Goal: Task Accomplishment & Management: Complete application form

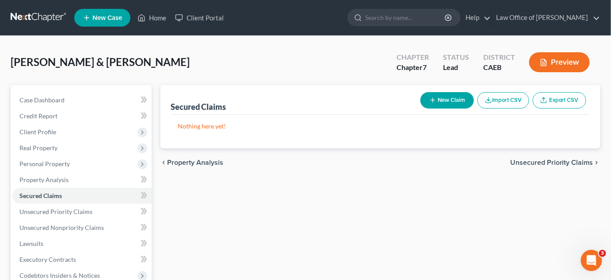
click at [441, 102] on button "New Claim" at bounding box center [448, 100] width 54 height 16
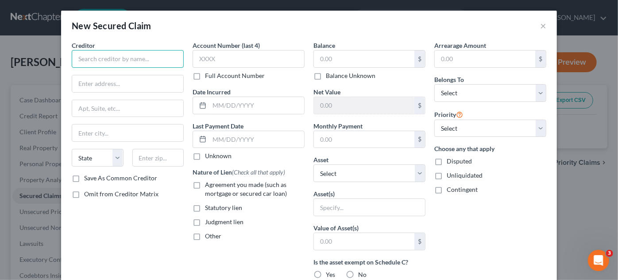
click at [140, 58] on input "text" at bounding box center [128, 59] width 112 height 18
click at [133, 61] on input "text" at bounding box center [128, 59] width 112 height 18
type input "Ally"
type input "P"
click at [99, 55] on input "Ally" at bounding box center [128, 59] width 112 height 18
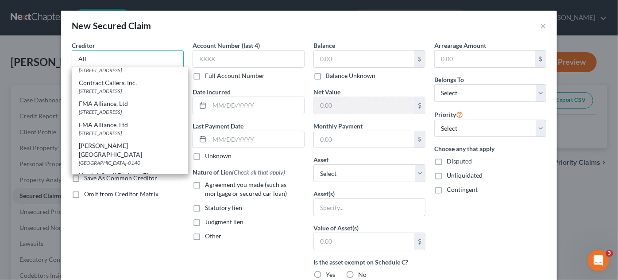
scroll to position [92, 0]
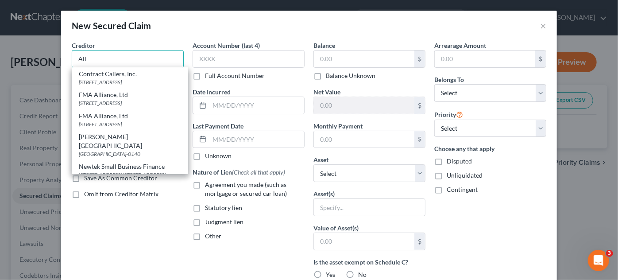
click at [145, 57] on input "All" at bounding box center [128, 59] width 112 height 18
type input "Ally"
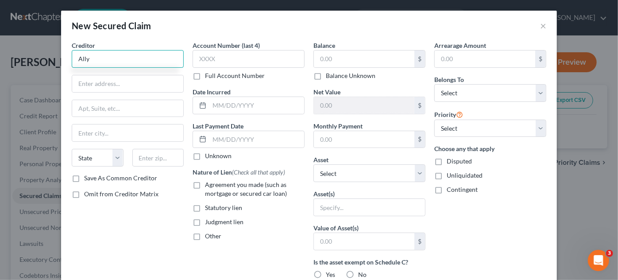
scroll to position [0, 0]
type input "PO Box 380902"
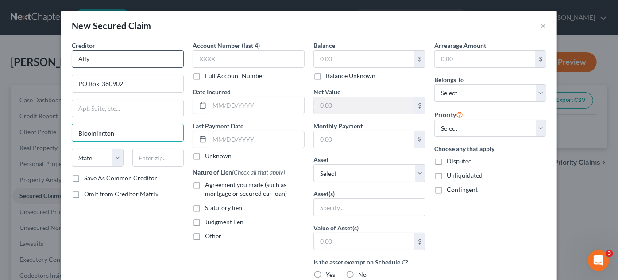
type input "Bloomington"
select select "24"
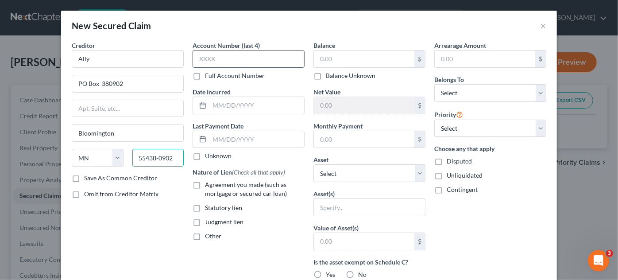
type input "55438-0902"
click at [211, 57] on input "text" at bounding box center [248, 59] width 112 height 18
type input "8970"
click at [331, 60] on input "text" at bounding box center [364, 58] width 100 height 17
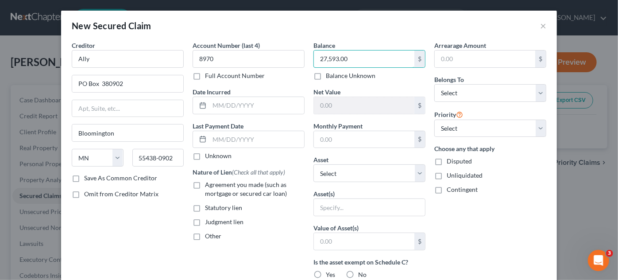
type input "27,593.00"
click at [205, 186] on label "Agreement you made (such as mortgage or secured car loan)" at bounding box center [255, 189] width 100 height 18
click at [208, 186] on input "Agreement you made (such as mortgage or secured car loan)" at bounding box center [211, 183] width 6 height 6
checkbox input "true"
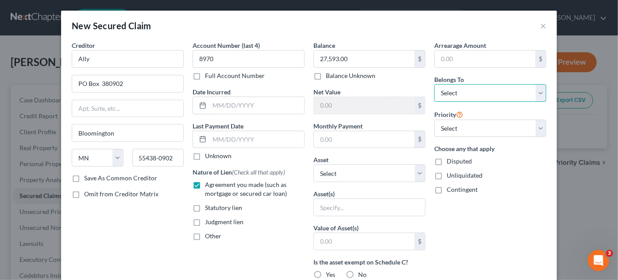
click at [540, 96] on select "Select Debtor 1 Only Debtor 2 Only Debtor 1 And Debtor 2 Only At Least One Of T…" at bounding box center [490, 93] width 112 height 18
select select "2"
click at [434, 84] on select "Select Debtor 1 Only Debtor 2 Only Debtor 1 And Debtor 2 Only At Least One Of T…" at bounding box center [490, 93] width 112 height 18
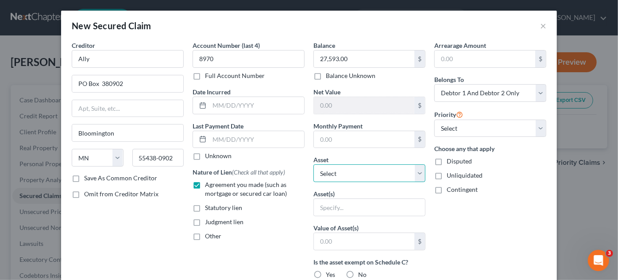
click at [416, 172] on select "Select Other Multiple Assets Patelco Credit Union Savings 7100 (Savings Account…" at bounding box center [369, 173] width 112 height 18
select select "7"
click at [313, 164] on select "Select Other Multiple Assets Patelco Credit Union Savings 7100 (Savings Account…" at bounding box center [369, 173] width 112 height 18
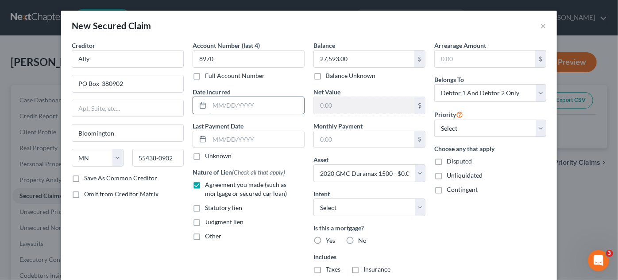
click at [240, 102] on input "text" at bounding box center [256, 105] width 95 height 17
type input "09/2023"
click at [227, 138] on input "text" at bounding box center [256, 139] width 95 height 17
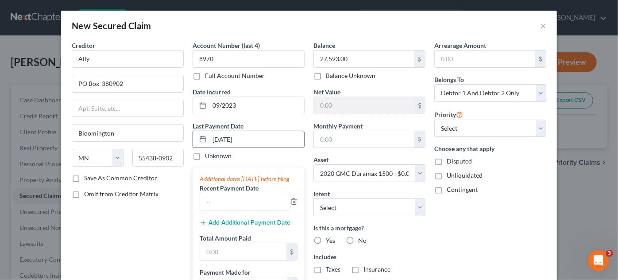
click at [228, 135] on input "[DATE]" at bounding box center [256, 139] width 95 height 17
type input "[DATE]"
click at [248, 103] on input "09/2023" at bounding box center [256, 105] width 95 height 17
type input "[DATE]"
click at [239, 260] on input "text" at bounding box center [243, 251] width 86 height 17
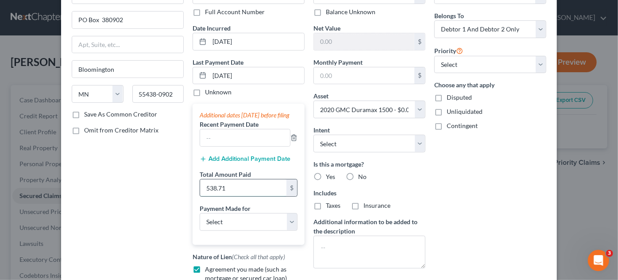
scroll to position [67, 0]
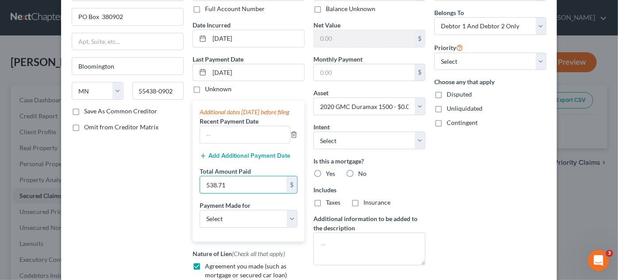
type input "538.71"
click at [358, 170] on label "No" at bounding box center [362, 173] width 8 height 9
click at [361, 170] on input "No" at bounding box center [364, 172] width 6 height 6
radio input "true"
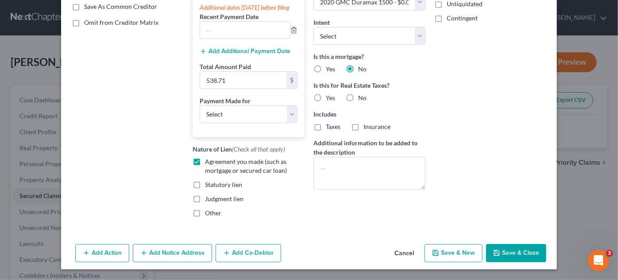
scroll to position [179, 0]
click at [358, 93] on label "No" at bounding box center [362, 97] width 8 height 9
click at [361, 93] on input "No" at bounding box center [364, 96] width 6 height 6
radio input "true"
click at [174, 249] on button "Add Notice Address" at bounding box center [172, 253] width 79 height 19
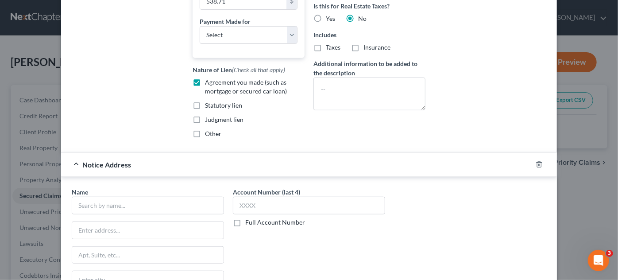
scroll to position [262, 0]
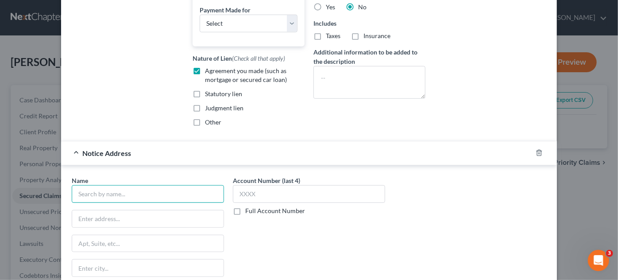
click at [115, 203] on input "text" at bounding box center [148, 194] width 152 height 18
type input "Ally"
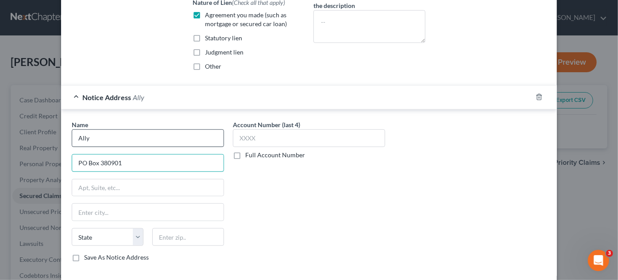
scroll to position [319, 0]
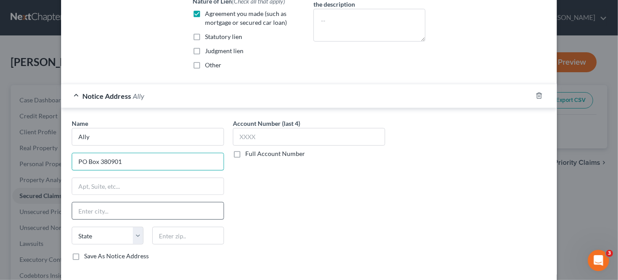
type input "PO Box 380901"
click at [114, 219] on input "text" at bounding box center [147, 210] width 151 height 17
type input "Bloomington"
select select "24"
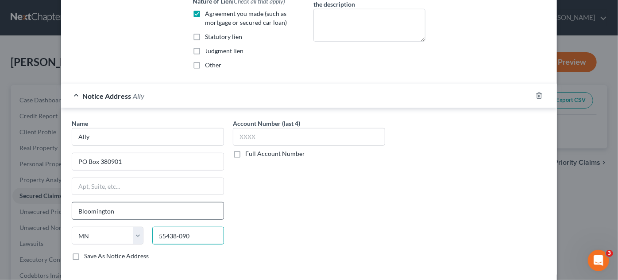
type input "55438-0901"
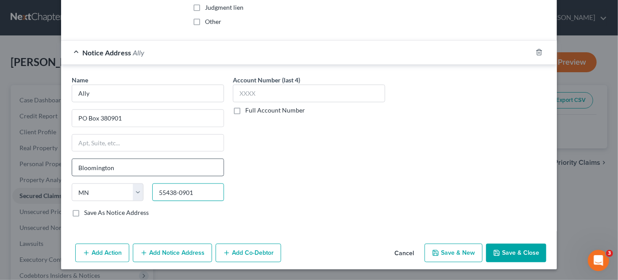
scroll to position [368, 0]
click at [457, 252] on button "Save & New" at bounding box center [453, 252] width 58 height 19
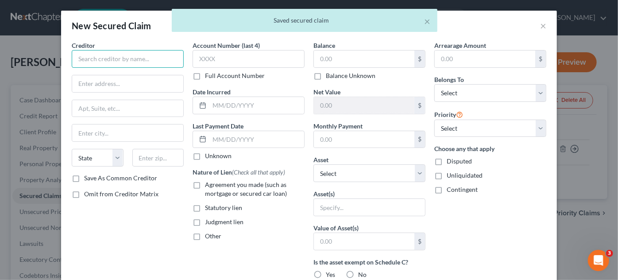
click at [119, 61] on input "text" at bounding box center [128, 59] width 112 height 18
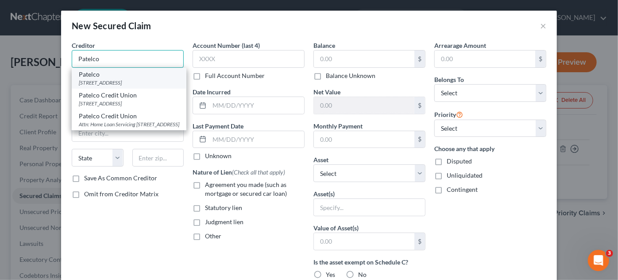
type input "Patelco"
click at [149, 82] on div "[STREET_ADDRESS]" at bounding box center [129, 83] width 100 height 8
type input "PO Box 2227"
type input "Merced"
select select "4"
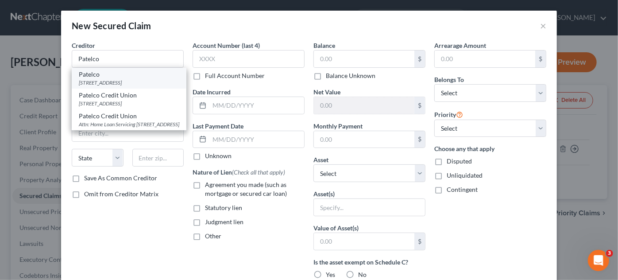
type input "95344-0227"
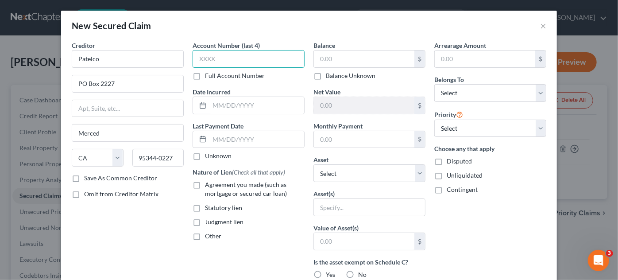
click at [212, 57] on input "text" at bounding box center [248, 59] width 112 height 18
type input "4501"
click at [330, 57] on input "text" at bounding box center [364, 58] width 100 height 17
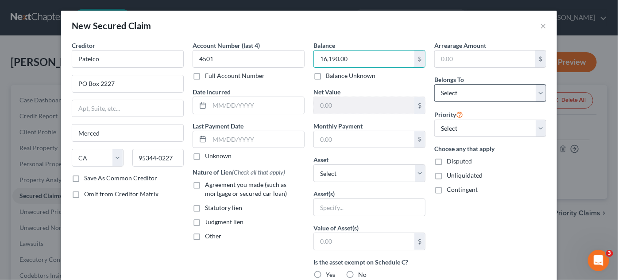
type input "16,190.00"
click at [542, 93] on select "Select Debtor 1 Only Debtor 2 Only Debtor 1 And Debtor 2 Only At Least One Of T…" at bounding box center [490, 93] width 112 height 18
select select "1"
click at [434, 84] on select "Select Debtor 1 Only Debtor 2 Only Debtor 1 And Debtor 2 Only At Least One Of T…" at bounding box center [490, 93] width 112 height 18
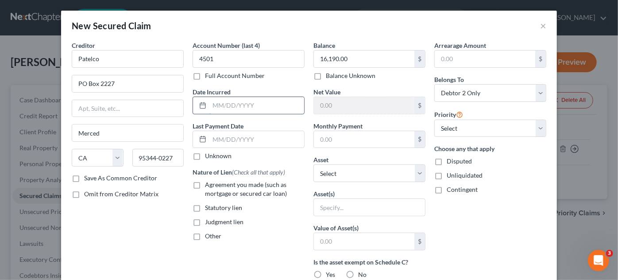
click at [231, 103] on input "text" at bounding box center [256, 105] width 95 height 17
type input "[DATE]"
click at [205, 184] on label "Agreement you made (such as mortgage or secured car loan)" at bounding box center [255, 189] width 100 height 18
click at [208, 184] on input "Agreement you made (such as mortgage or secured car loan)" at bounding box center [211, 183] width 6 height 6
checkbox input "true"
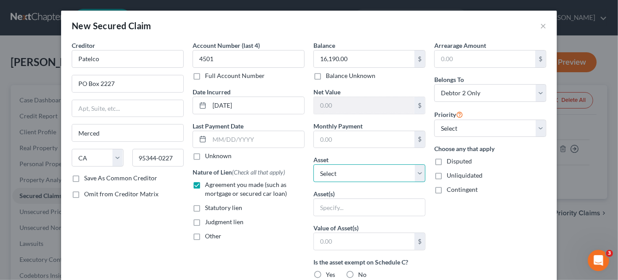
click at [417, 173] on select "Select Other Multiple Assets Patelco Credit Union Savings 7100 (Savings Account…" at bounding box center [369, 173] width 112 height 18
select select "9"
click at [313, 164] on select "Select Other Multiple Assets Patelco Credit Union Savings 7100 (Savings Account…" at bounding box center [369, 173] width 112 height 18
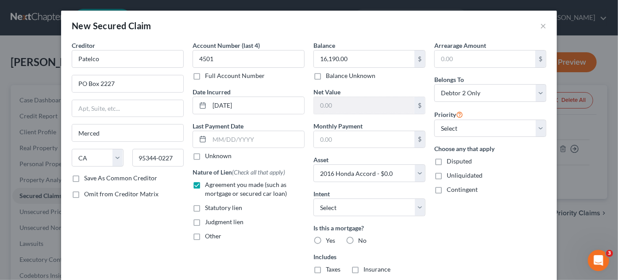
click at [353, 236] on div "No" at bounding box center [355, 240] width 21 height 9
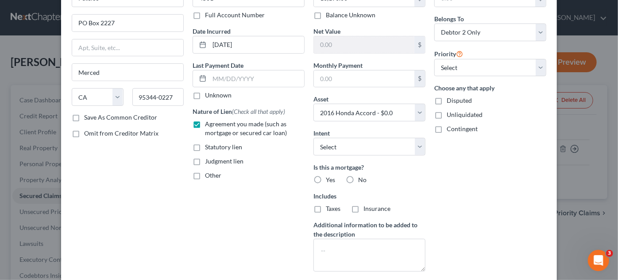
scroll to position [68, 0]
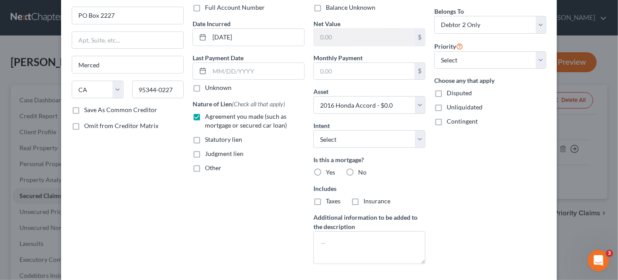
click at [358, 170] on span "No" at bounding box center [362, 172] width 8 height 8
click at [361, 170] on input "No" at bounding box center [364, 171] width 6 height 6
radio input "true"
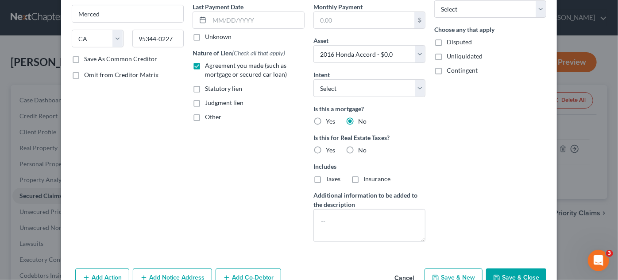
scroll to position [128, 0]
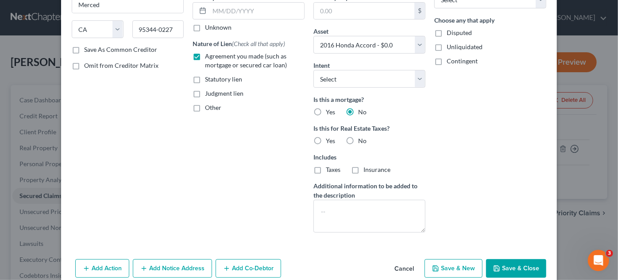
click at [358, 139] on span "No" at bounding box center [362, 141] width 8 height 8
click at [361, 139] on input "No" at bounding box center [364, 139] width 6 height 6
radio input "true"
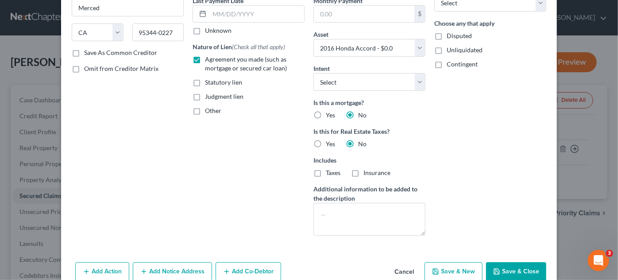
scroll to position [142, 0]
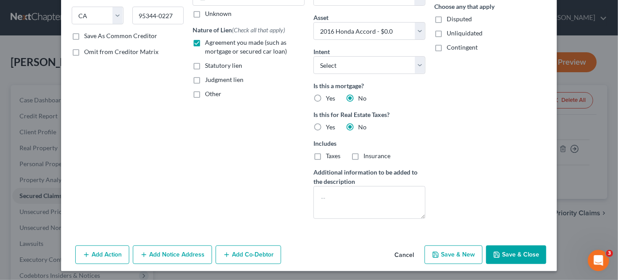
click at [458, 252] on button "Save & New" at bounding box center [453, 254] width 58 height 19
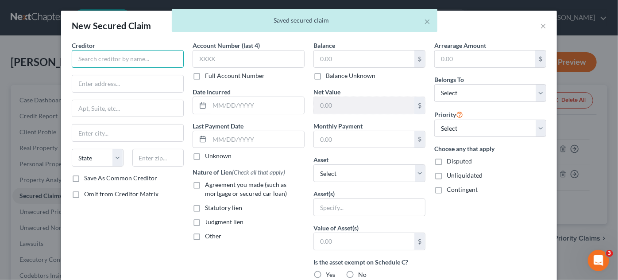
click at [100, 57] on input "text" at bounding box center [128, 59] width 112 height 18
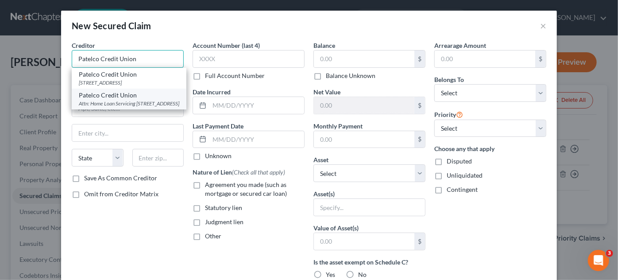
type input "Patelco Credit Union"
click at [126, 105] on div "Attn: Home Loan Servicing [STREET_ADDRESS]" at bounding box center [129, 104] width 100 height 8
type input "Attn: Home Loan Servicing"
type input "[STREET_ADDRESS]"
type input "[GEOGRAPHIC_DATA]"
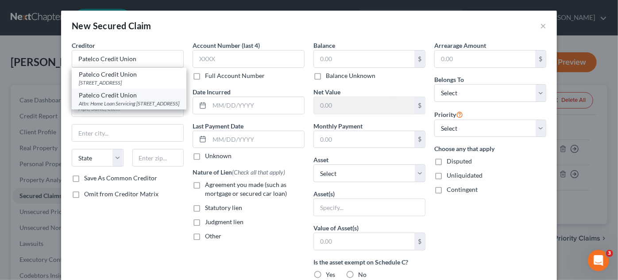
select select "4"
type input "94568"
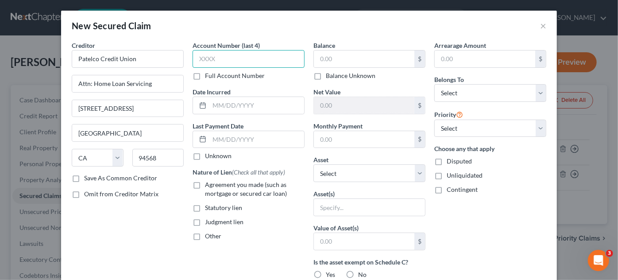
click at [220, 58] on input "text" at bounding box center [248, 59] width 112 height 18
type input "4260"
click at [326, 57] on input "text" at bounding box center [364, 58] width 100 height 17
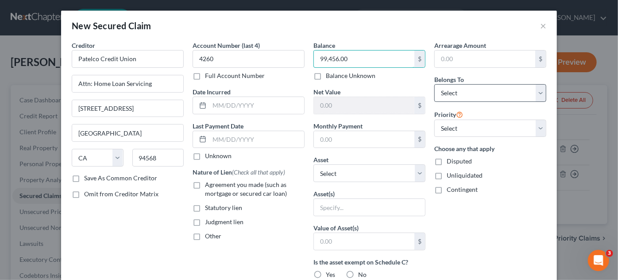
type input "99,456.00"
click at [540, 93] on select "Select Debtor 1 Only Debtor 2 Only Debtor 1 And Debtor 2 Only At Least One Of T…" at bounding box center [490, 93] width 112 height 18
select select "2"
click at [434, 84] on select "Select Debtor 1 Only Debtor 2 Only Debtor 1 And Debtor 2 Only At Least One Of T…" at bounding box center [490, 93] width 112 height 18
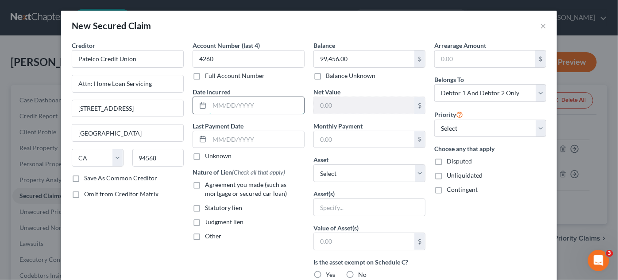
click at [240, 101] on input "text" at bounding box center [256, 105] width 95 height 17
type input "06/2023"
click at [240, 138] on input "text" at bounding box center [256, 139] width 95 height 17
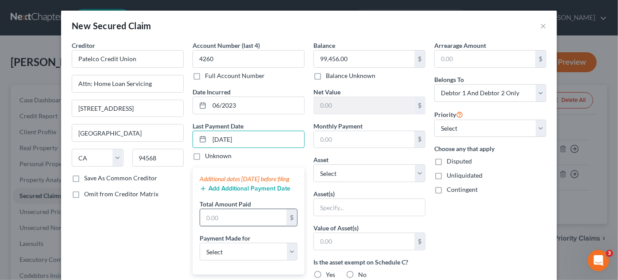
type input "[DATE]"
click at [222, 225] on input "text" at bounding box center [243, 217] width 86 height 17
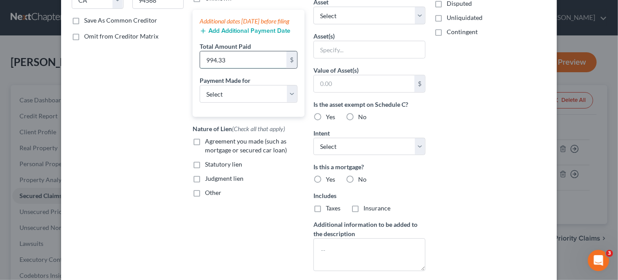
scroll to position [158, 0]
type input "994.33"
click at [205, 148] on label "Agreement you made (such as mortgage or secured car loan)" at bounding box center [255, 145] width 100 height 18
click at [208, 142] on input "Agreement you made (such as mortgage or secured car loan)" at bounding box center [211, 139] width 6 height 6
checkbox input "true"
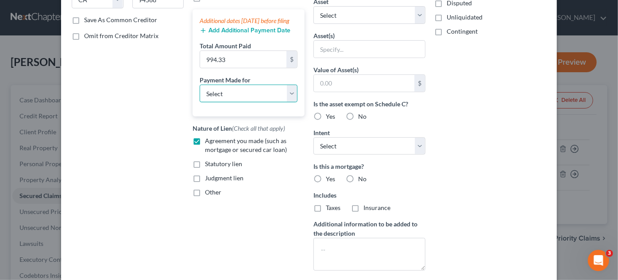
click at [292, 102] on select "Select Car Credit Card Loan Repayment Mortgage Other Suppliers Or Vendors" at bounding box center [249, 93] width 98 height 18
select select "3"
click at [200, 92] on select "Select Car Credit Card Loan Repayment Mortgage Other Suppliers Or Vendors" at bounding box center [249, 93] width 98 height 18
click at [293, 101] on select "Select Car Credit Card Loan Repayment Mortgage Other Suppliers Or Vendors" at bounding box center [249, 93] width 98 height 18
click at [292, 102] on select "Select Car Credit Card Loan Repayment Mortgage Other Suppliers Or Vendors" at bounding box center [249, 93] width 98 height 18
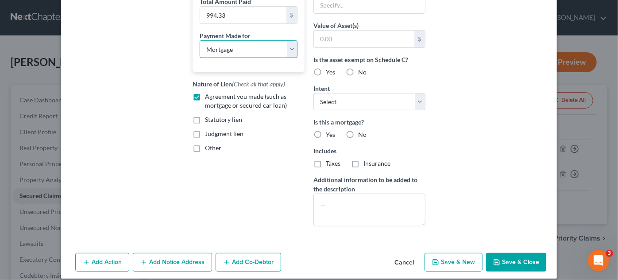
scroll to position [205, 0]
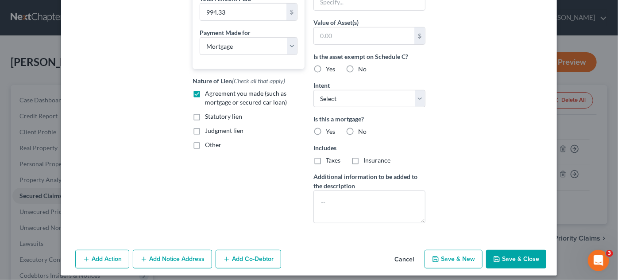
click at [326, 131] on label "Yes" at bounding box center [330, 131] width 9 height 9
click at [329, 131] on input "Yes" at bounding box center [332, 130] width 6 height 6
radio input "true"
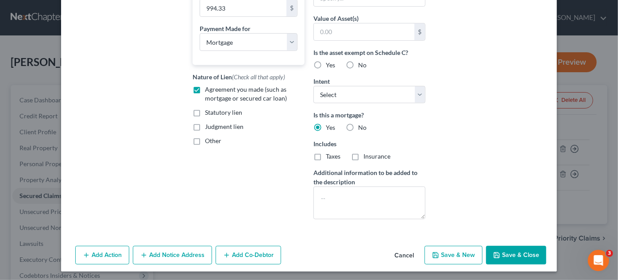
click at [326, 62] on label "Yes" at bounding box center [330, 65] width 9 height 9
click at [329, 62] on input "Yes" at bounding box center [332, 64] width 6 height 6
radio input "true"
click at [467, 253] on button "Save & New" at bounding box center [453, 255] width 58 height 19
select select
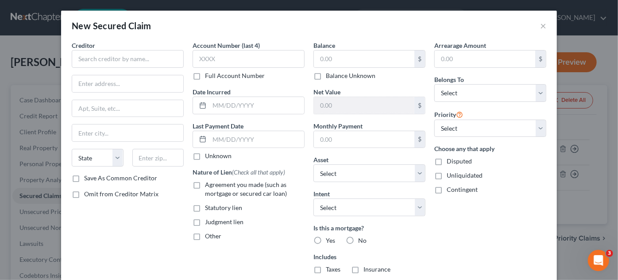
scroll to position [145, 0]
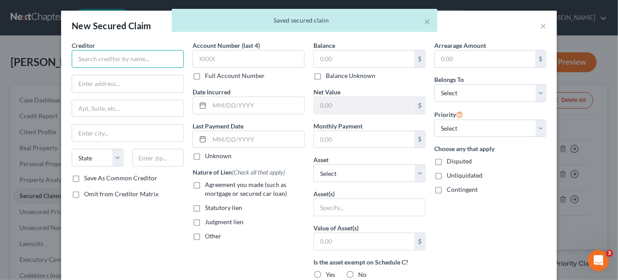
click at [118, 58] on input "text" at bounding box center [128, 59] width 112 height 18
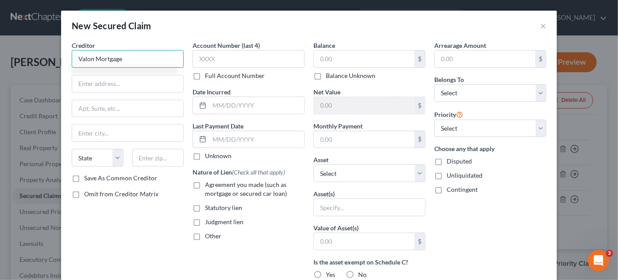
type input "Valon Mortgage"
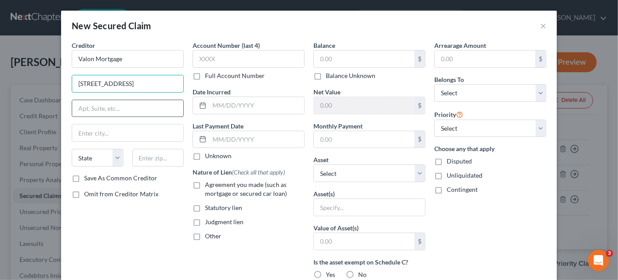
type input "[STREET_ADDRESS]"
click at [97, 104] on input "text" at bounding box center [127, 108] width 111 height 17
type input "PMB 28754"
click at [100, 132] on input "text" at bounding box center [127, 132] width 111 height 17
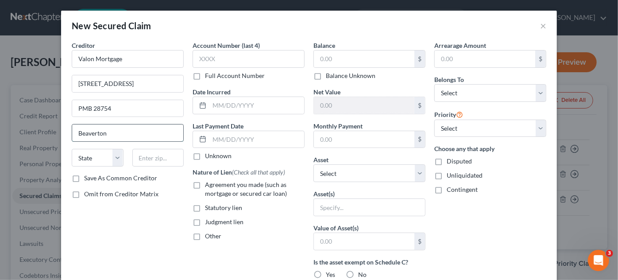
type input "Beaverton"
select select "38"
click at [156, 152] on input "text" at bounding box center [158, 158] width 52 height 18
type input "97008"
click at [212, 54] on input "text" at bounding box center [248, 59] width 112 height 18
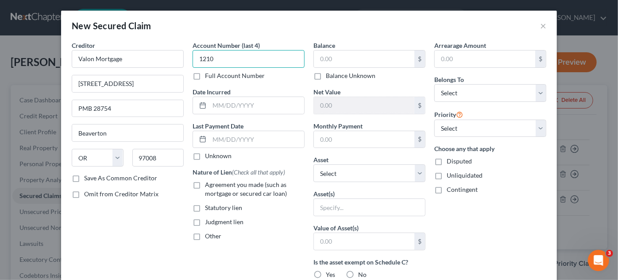
type input "1210"
click at [326, 57] on input "text" at bounding box center [364, 58] width 100 height 17
type input "299,614.00"
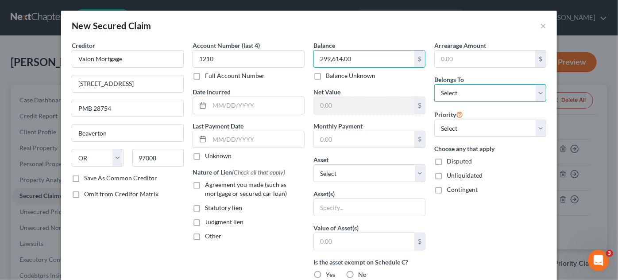
click at [537, 91] on select "Select Debtor 1 Only Debtor 2 Only Debtor 1 And Debtor 2 Only At Least One Of T…" at bounding box center [490, 93] width 112 height 18
select select "2"
click at [434, 84] on select "Select Debtor 1 Only Debtor 2 Only Debtor 1 And Debtor 2 Only At Least One Of T…" at bounding box center [490, 93] width 112 height 18
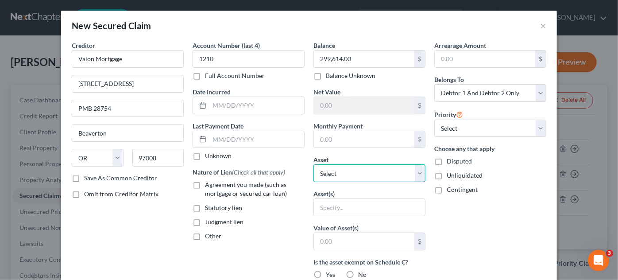
click at [357, 173] on select "Select Other Multiple Assets Patelco Credit Union Savings 7100 (Savings Account…" at bounding box center [369, 173] width 112 height 18
click at [313, 164] on select "Select Other Multiple Assets Patelco Credit Union Savings 7100 (Savings Account…" at bounding box center [369, 173] width 112 height 18
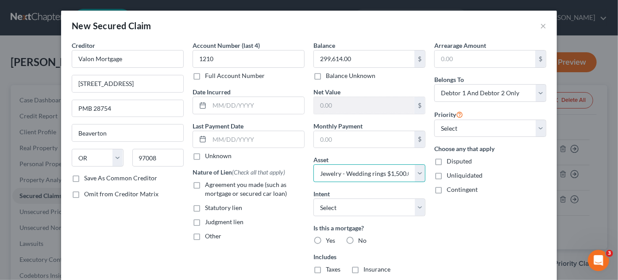
click at [418, 164] on select "Select Other Multiple Assets Patelco Credit Union Savings 7100 (Savings Account…" at bounding box center [369, 173] width 112 height 18
click at [313, 164] on select "Select Other Multiple Assets Patelco Credit Union Savings 7100 (Savings Account…" at bounding box center [369, 173] width 112 height 18
click at [417, 176] on select "Select Other Multiple Assets Patelco Credit Union Savings 7100 (Savings Account…" at bounding box center [369, 173] width 112 height 18
click at [313, 164] on select "Select Other Multiple Assets Patelco Credit Union Savings 7100 (Savings Account…" at bounding box center [369, 173] width 112 height 18
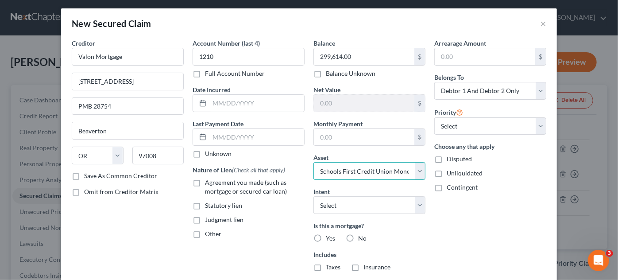
click at [420, 171] on select "Select Other Multiple Assets Patelco Credit Union Savings 7100 (Savings Account…" at bounding box center [369, 171] width 112 height 18
select select "4"
click at [313, 162] on select "Select Other Multiple Assets Patelco Credit Union Savings 7100 (Savings Account…" at bounding box center [369, 171] width 112 height 18
click at [205, 180] on label "Agreement you made (such as mortgage or secured car loan)" at bounding box center [255, 187] width 100 height 18
click at [208, 180] on input "Agreement you made (such as mortgage or secured car loan)" at bounding box center [211, 181] width 6 height 6
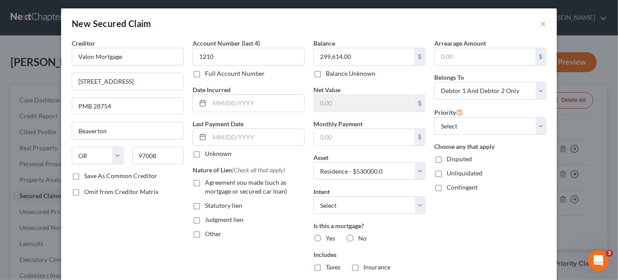
checkbox input "true"
click at [326, 236] on label "Yes" at bounding box center [330, 238] width 9 height 9
click at [329, 236] on input "Yes" at bounding box center [332, 237] width 6 height 6
radio input "true"
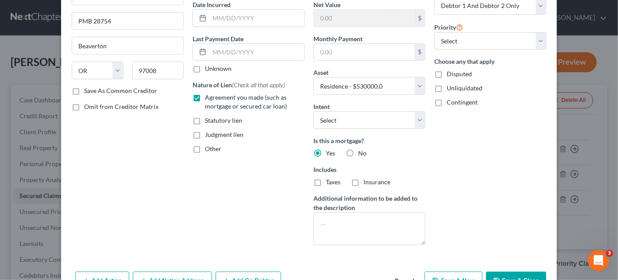
scroll to position [91, 0]
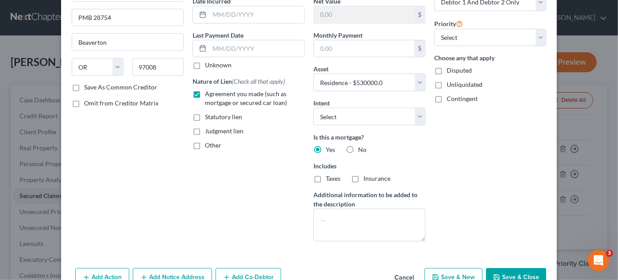
click at [326, 177] on label "Taxes" at bounding box center [333, 178] width 15 height 9
click at [329, 177] on input "Taxes" at bounding box center [332, 177] width 6 height 6
checkbox input "true"
click at [363, 174] on label "Insurance" at bounding box center [376, 178] width 27 height 9
click at [367, 174] on input "Insurance" at bounding box center [370, 177] width 6 height 6
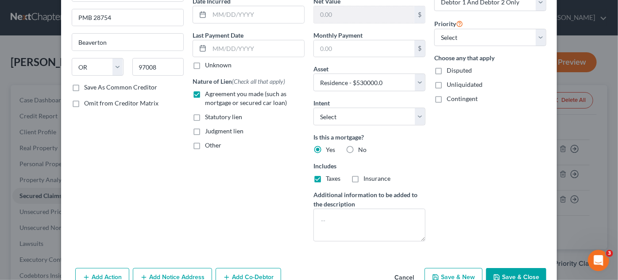
checkbox input "true"
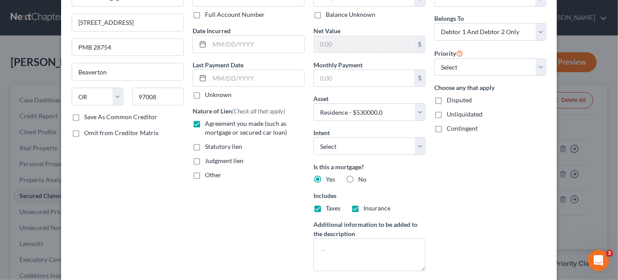
scroll to position [61, 0]
click at [329, 73] on input "text" at bounding box center [364, 77] width 100 height 17
type input "1,793.10"
click at [215, 46] on input "text" at bounding box center [256, 43] width 95 height 17
type input "05/2021"
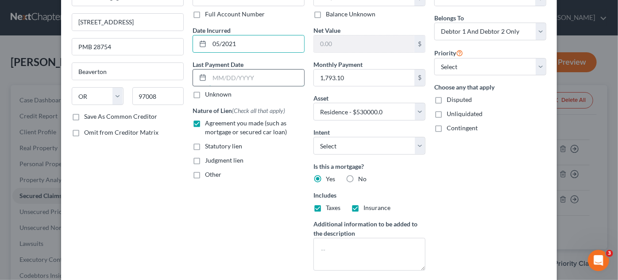
click at [229, 78] on input "text" at bounding box center [256, 77] width 95 height 17
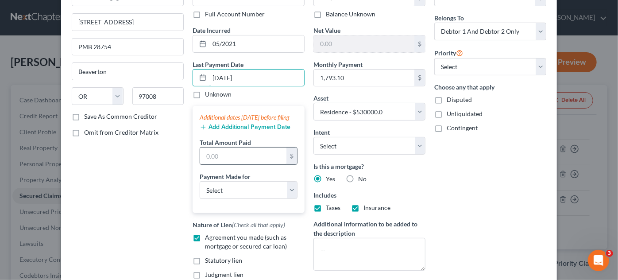
type input "[DATE]"
click at [225, 162] on input "text" at bounding box center [243, 155] width 86 height 17
type input "1,793.10"
click at [301, 196] on div "Additional dates [DATE] before filing Add Additional Payment Date Total Amount …" at bounding box center [248, 159] width 112 height 107
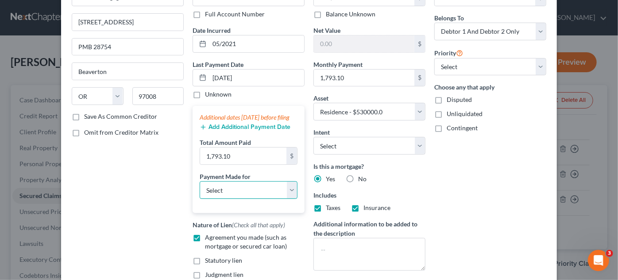
click at [287, 199] on select "Select Car Credit Card Loan Repayment Mortgage Other Suppliers Or Vendors" at bounding box center [249, 190] width 98 height 18
select select "3"
click at [200, 188] on select "Select Car Credit Card Loan Repayment Mortgage Other Suppliers Or Vendors" at bounding box center [249, 190] width 98 height 18
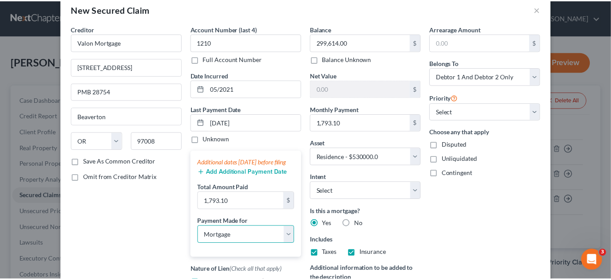
scroll to position [0, 0]
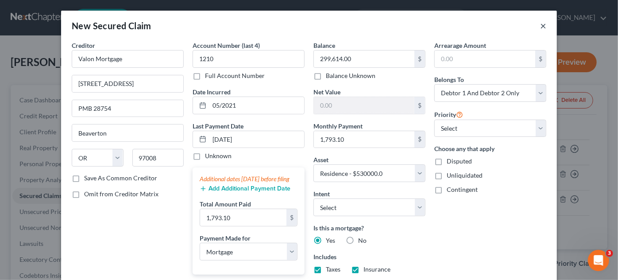
click at [540, 26] on button "×" at bounding box center [543, 25] width 6 height 11
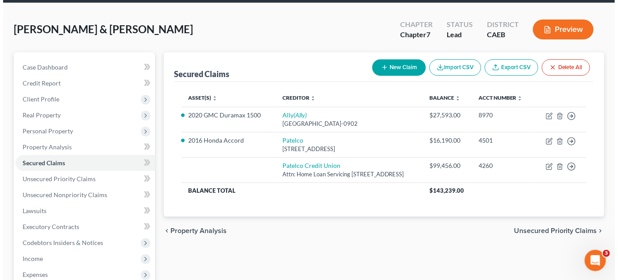
scroll to position [50, 0]
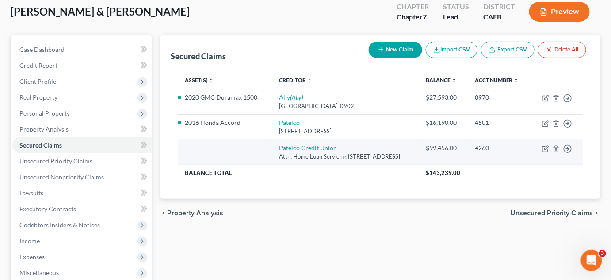
click at [503, 160] on td "4260" at bounding box center [499, 151] width 63 height 25
click at [242, 155] on td at bounding box center [225, 151] width 94 height 25
click at [235, 154] on td at bounding box center [225, 151] width 94 height 25
click at [520, 153] on td "4260" at bounding box center [499, 151] width 63 height 25
click at [547, 150] on icon "button" at bounding box center [545, 148] width 7 height 7
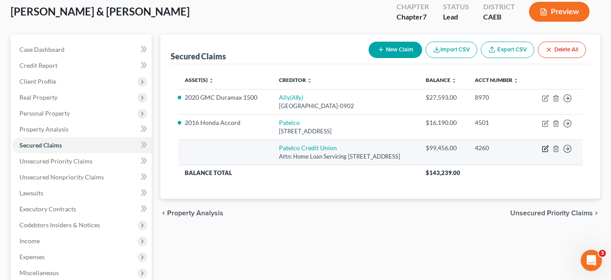
select select "4"
select select "0"
select select "2"
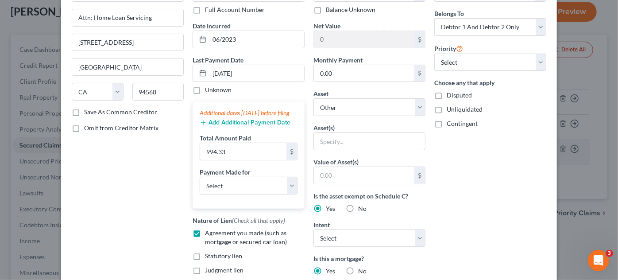
scroll to position [66, 0]
click at [418, 108] on select "Select Other Multiple Assets Patelco Credit Union Savings 7100 (Savings Account…" at bounding box center [369, 107] width 112 height 18
select select "4"
click at [313, 98] on select "Select Other Multiple Assets Patelco Credit Union Savings 7100 (Savings Account…" at bounding box center [369, 107] width 112 height 18
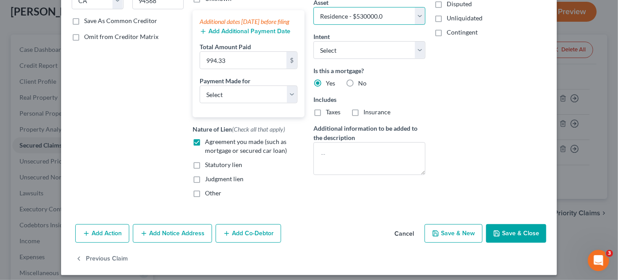
scroll to position [170, 0]
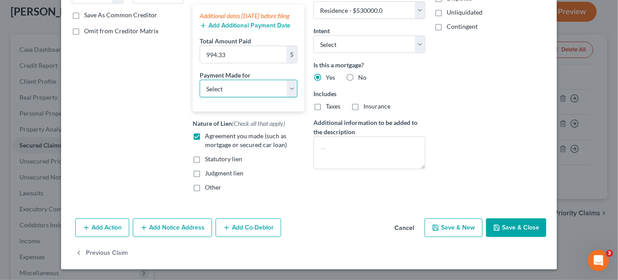
click at [292, 88] on select "Select Car Credit Card Loan Repayment Mortgage Other Suppliers Or Vendors" at bounding box center [249, 89] width 98 height 18
select select "2"
click at [200, 80] on select "Select Car Credit Card Loan Repayment Mortgage Other Suppliers Or Vendors" at bounding box center [249, 89] width 98 height 18
click at [447, 228] on button "Save & New" at bounding box center [453, 227] width 58 height 19
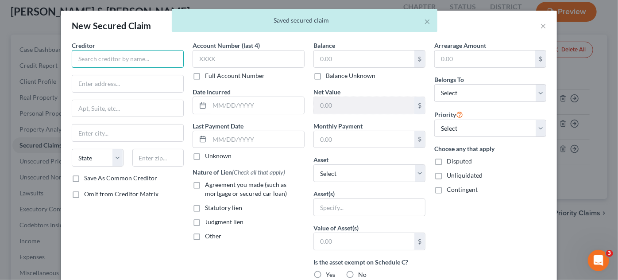
click at [110, 58] on input "text" at bounding box center [128, 59] width 112 height 18
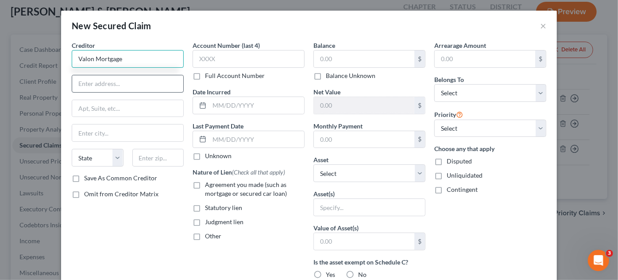
type input "Valon Mortgage"
click at [108, 83] on input "text" at bounding box center [127, 83] width 111 height 17
type input "[STREET_ADDRESS]"
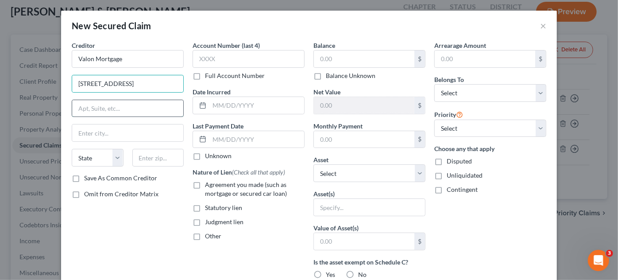
click at [93, 106] on input "text" at bounding box center [127, 108] width 111 height 17
type input "PMB 28754"
click at [100, 130] on input "text" at bounding box center [127, 132] width 111 height 17
type input "Beaverton"
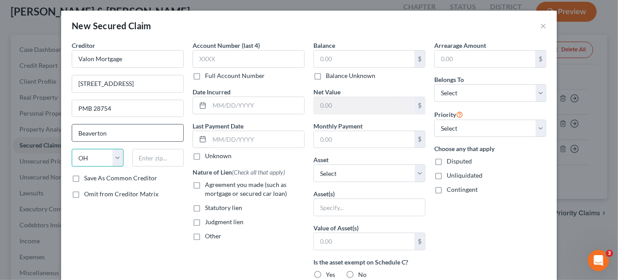
select select "38"
click at [150, 157] on input "text" at bounding box center [158, 158] width 52 height 18
type input "97008"
click at [219, 61] on input "text" at bounding box center [248, 59] width 112 height 18
type input "1210"
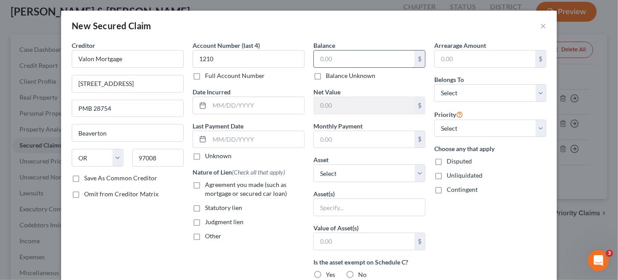
click at [334, 60] on input "text" at bounding box center [364, 58] width 100 height 17
type input "299,614.00"
click at [541, 93] on select "Select Debtor 1 Only Debtor 2 Only Debtor 1 And Debtor 2 Only At Least One Of T…" at bounding box center [490, 93] width 112 height 18
select select "2"
click at [434, 84] on select "Select Debtor 1 Only Debtor 2 Only Debtor 1 And Debtor 2 Only At Least One Of T…" at bounding box center [490, 93] width 112 height 18
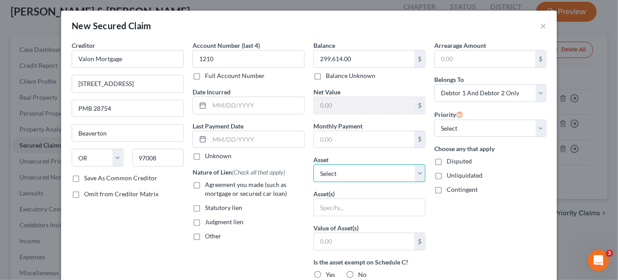
click at [417, 173] on select "Select Other Multiple Assets Patelco Credit Union Savings 7100 (Savings Account…" at bounding box center [369, 173] width 112 height 18
select select "4"
click at [313, 164] on select "Select Other Multiple Assets Patelco Credit Union Savings 7100 (Savings Account…" at bounding box center [369, 173] width 112 height 18
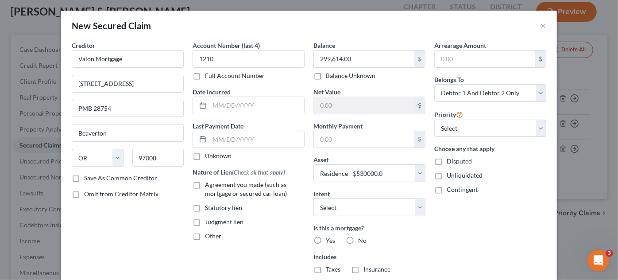
click at [205, 185] on span "Agreement you made (such as mortgage or secured car loan)" at bounding box center [246, 188] width 82 height 16
click at [208, 185] on input "Agreement you made (such as mortgage or secured car loan)" at bounding box center [211, 183] width 6 height 6
checkbox input "true"
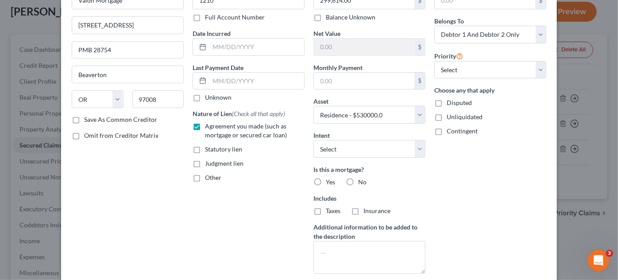
scroll to position [55, 0]
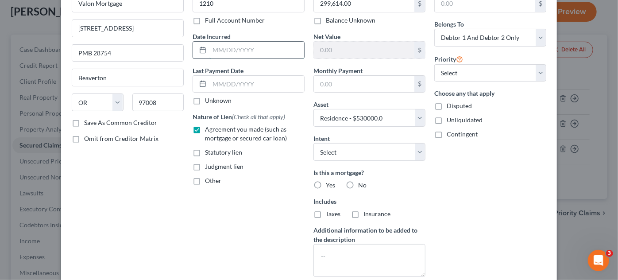
click at [259, 53] on input "text" at bounding box center [256, 50] width 95 height 17
type input "05/2021"
click at [326, 183] on label "Yes" at bounding box center [330, 184] width 9 height 9
click at [329, 183] on input "Yes" at bounding box center [332, 183] width 6 height 6
radio input "true"
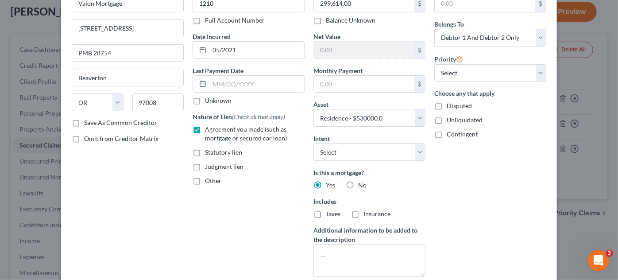
click at [326, 212] on label "Taxes" at bounding box center [333, 213] width 15 height 9
click at [329, 212] on input "Taxes" at bounding box center [332, 212] width 6 height 6
checkbox input "true"
click at [363, 211] on label "Insurance" at bounding box center [376, 213] width 27 height 9
click at [367, 211] on input "Insurance" at bounding box center [370, 212] width 6 height 6
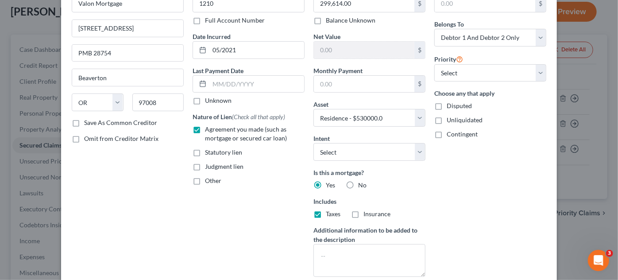
checkbox input "true"
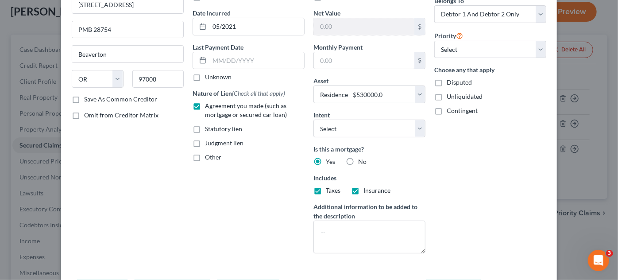
scroll to position [104, 0]
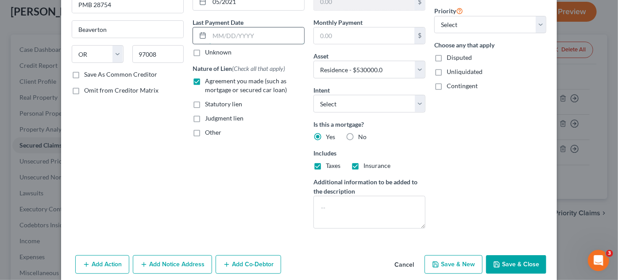
click at [241, 39] on input "text" at bounding box center [256, 35] width 95 height 17
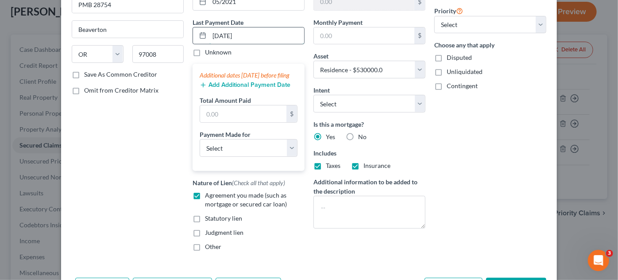
type input "[DATE]"
click at [245, 120] on input "text" at bounding box center [243, 113] width 86 height 17
type input "1,793.10"
click at [291, 154] on select "Select Car Credit Card Loan Repayment Mortgage Other Suppliers Or Vendors" at bounding box center [249, 148] width 98 height 18
select select "3"
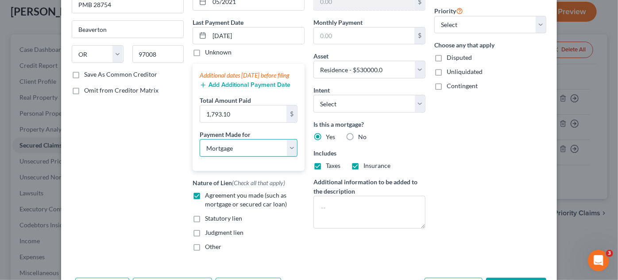
click at [200, 146] on select "Select Car Credit Card Loan Repayment Mortgage Other Suppliers Or Vendors" at bounding box center [249, 148] width 98 height 18
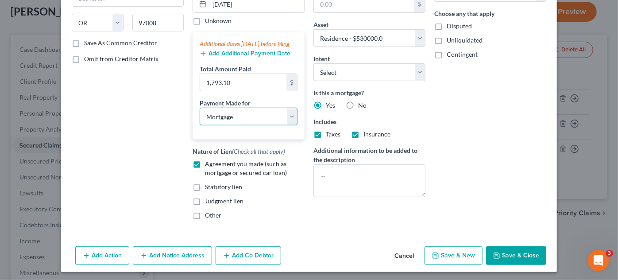
scroll to position [145, 0]
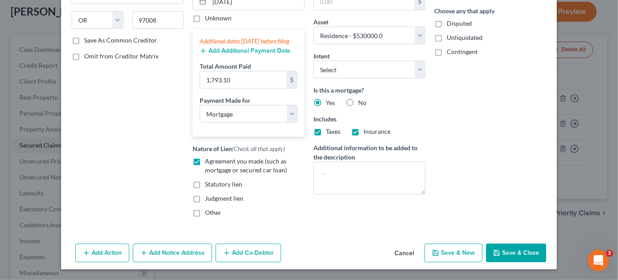
click at [169, 250] on button "Add Notice Address" at bounding box center [172, 252] width 79 height 19
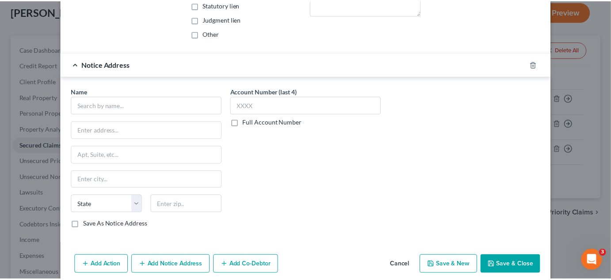
scroll to position [334, 0]
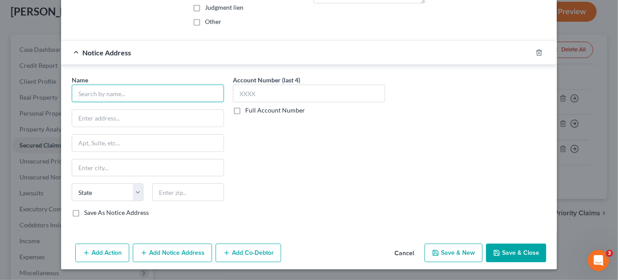
click at [115, 98] on input "text" at bounding box center [148, 93] width 152 height 18
type input "Valon Mortgage"
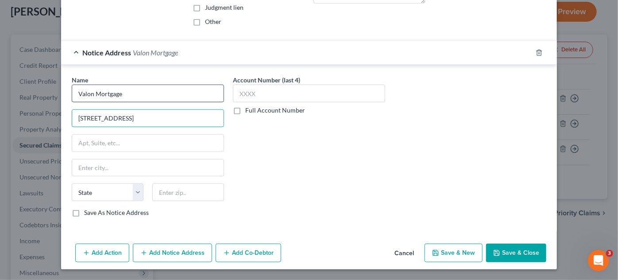
type input "[STREET_ADDRESS]"
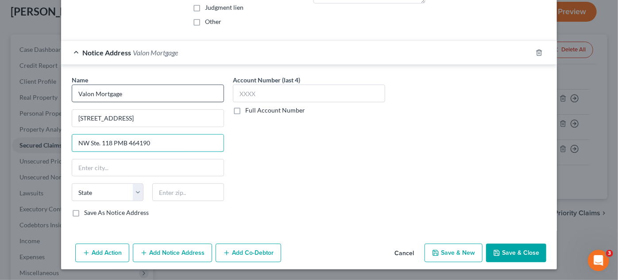
type input "NW Ste. 118 PMB 464190"
click at [131, 171] on input "text" at bounding box center [147, 167] width 151 height 17
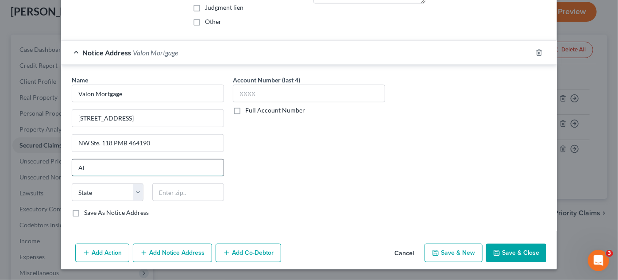
type input "[GEOGRAPHIC_DATA]"
select select "34"
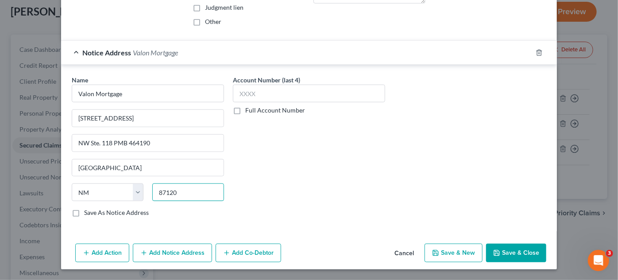
type input "87120"
click at [507, 251] on button "Save & Close" at bounding box center [516, 252] width 60 height 19
select select
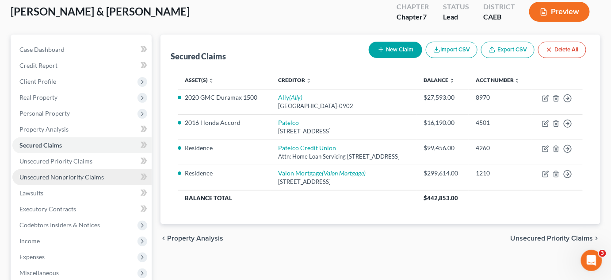
click at [78, 180] on span "Unsecured Nonpriority Claims" at bounding box center [61, 177] width 84 height 8
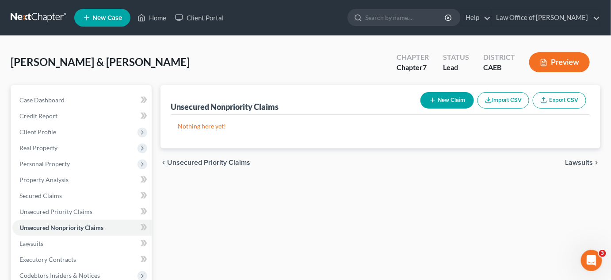
click at [455, 100] on button "New Claim" at bounding box center [448, 100] width 54 height 16
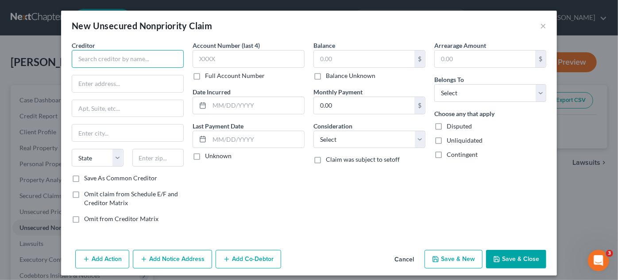
click at [88, 59] on input "text" at bounding box center [128, 59] width 112 height 18
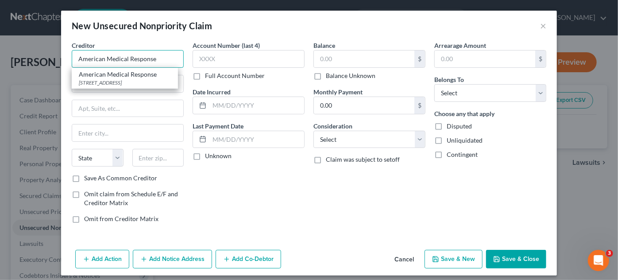
type input "American Medical Response"
click at [150, 81] on div "[STREET_ADDRESS]" at bounding box center [125, 83] width 92 height 8
type input "PO Box 8736"
type input "[GEOGRAPHIC_DATA]"
select select "4"
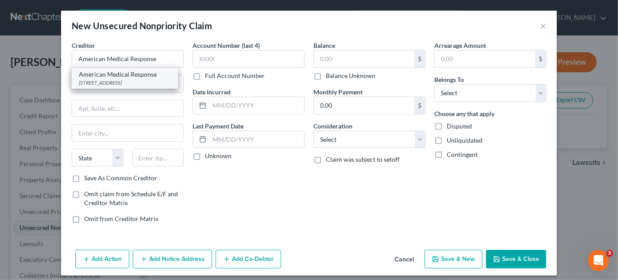
type input "33075-8736"
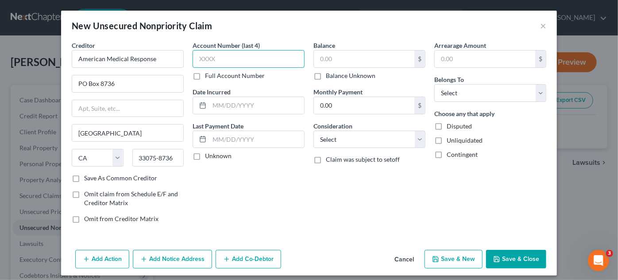
click at [212, 60] on input "text" at bounding box center [248, 59] width 112 height 18
type input "1976"
click at [329, 56] on input "text" at bounding box center [364, 58] width 100 height 17
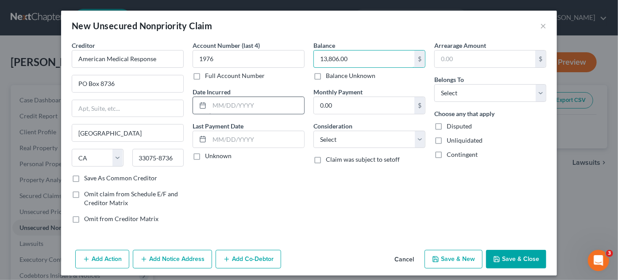
type input "13,806.00"
click at [231, 104] on input "text" at bounding box center [256, 105] width 95 height 17
type input "[DATE]"
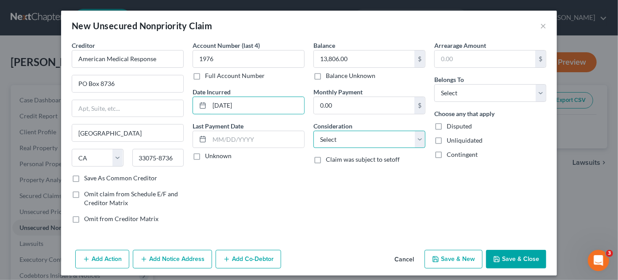
click at [418, 141] on select "Select Cable / Satellite Services Collection Agency Credit Card Debt Debt Couns…" at bounding box center [369, 139] width 112 height 18
select select "9"
click at [313, 130] on select "Select Cable / Satellite Services Collection Agency Credit Card Debt Debt Couns…" at bounding box center [369, 139] width 112 height 18
click at [457, 259] on button "Save & New" at bounding box center [453, 258] width 58 height 19
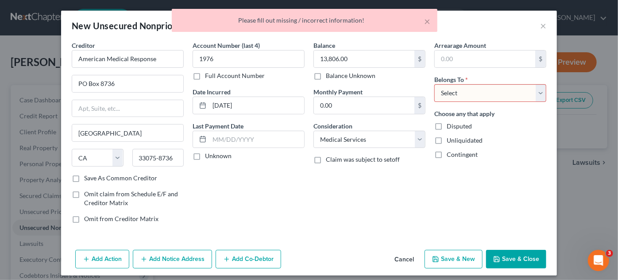
click at [491, 89] on select "Select Debtor 1 Only Debtor 2 Only Debtor 1 And Debtor 2 Only At Least One Of T…" at bounding box center [490, 93] width 112 height 18
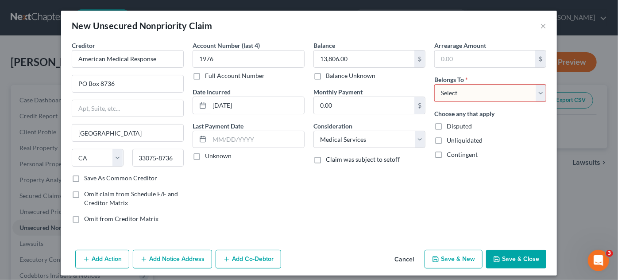
select select "0"
click at [434, 84] on select "Select Debtor 1 Only Debtor 2 Only Debtor 1 And Debtor 2 Only At Least One Of T…" at bounding box center [490, 93] width 112 height 18
click at [457, 253] on button "Save & New" at bounding box center [453, 258] width 58 height 19
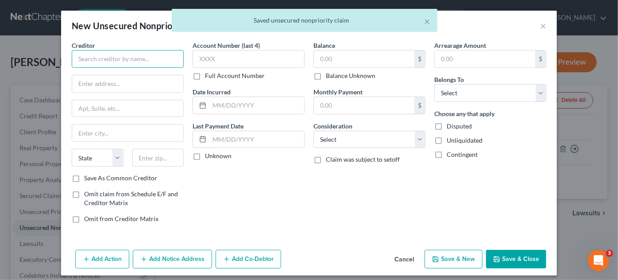
click at [114, 60] on input "text" at bounding box center [128, 59] width 112 height 18
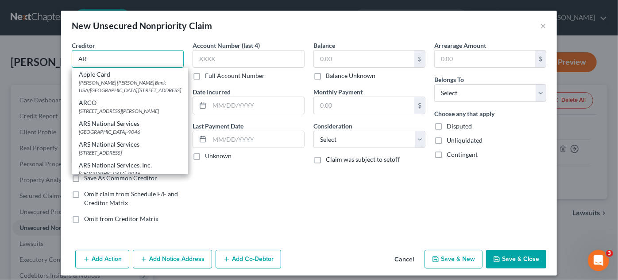
type input "A"
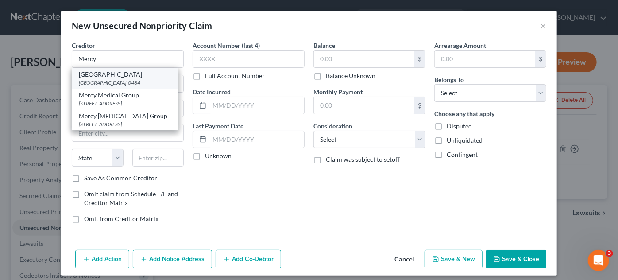
click at [146, 84] on div "[GEOGRAPHIC_DATA]-0484" at bounding box center [125, 83] width 92 height 8
type input "[GEOGRAPHIC_DATA]"
type input "PO Box 740484"
type input "[GEOGRAPHIC_DATA]"
select select "4"
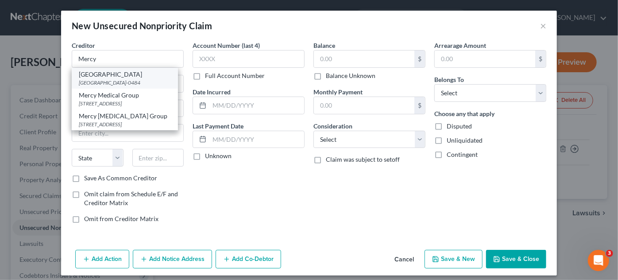
type input "90074-0484"
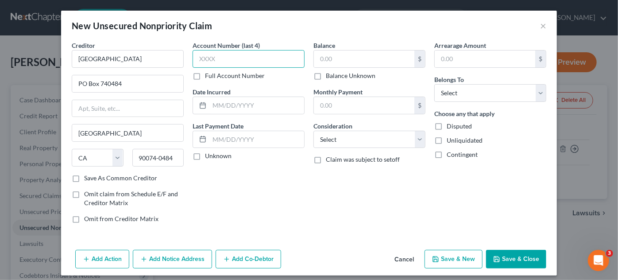
click at [218, 58] on input "text" at bounding box center [248, 59] width 112 height 18
type input "5279"
click at [325, 59] on input "text" at bounding box center [364, 58] width 100 height 17
type input "483.00"
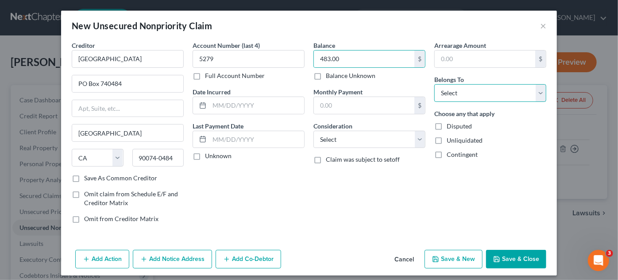
click at [535, 94] on select "Select Debtor 1 Only Debtor 2 Only Debtor 1 And Debtor 2 Only At Least One Of T…" at bounding box center [490, 93] width 112 height 18
select select "1"
click at [434, 84] on select "Select Debtor 1 Only Debtor 2 Only Debtor 1 And Debtor 2 Only At Least One Of T…" at bounding box center [490, 93] width 112 height 18
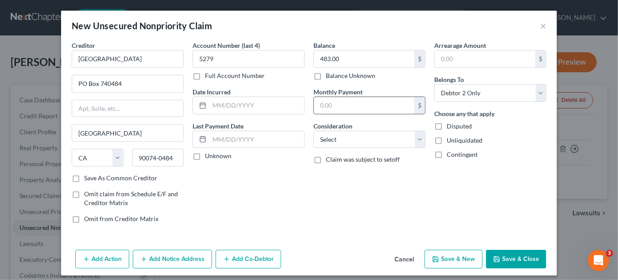
click at [342, 101] on input "text" at bounding box center [364, 105] width 100 height 17
type input "2"
click at [248, 101] on input "text" at bounding box center [256, 105] width 95 height 17
type input "2"
type input "[DATE]"
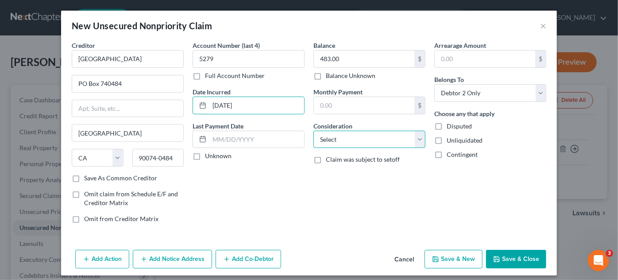
click at [417, 144] on select "Select Cable / Satellite Services Collection Agency Credit Card Debt Debt Couns…" at bounding box center [369, 139] width 112 height 18
select select "9"
click at [313, 130] on select "Select Cable / Satellite Services Collection Agency Credit Card Debt Debt Couns…" at bounding box center [369, 139] width 112 height 18
click at [184, 258] on button "Add Notice Address" at bounding box center [172, 258] width 79 height 19
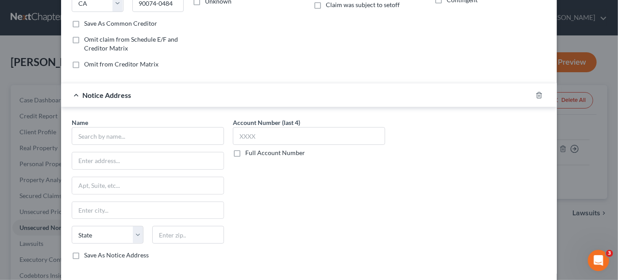
scroll to position [161, 0]
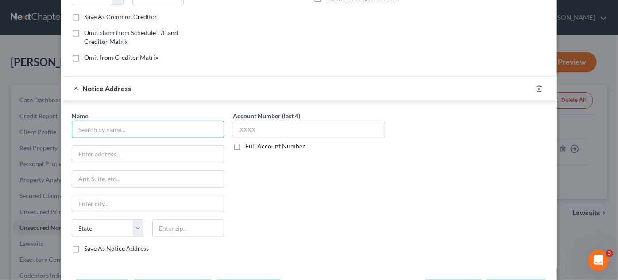
click at [167, 127] on input "text" at bounding box center [148, 129] width 152 height 18
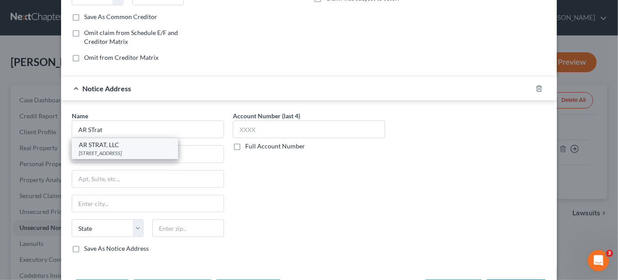
click at [140, 150] on div "[STREET_ADDRESS]" at bounding box center [125, 153] width 92 height 8
type input "AR STRAT, LLC"
type input "14141 Southwest FWY"
type input "Suite 300"
type input "Sugar Land"
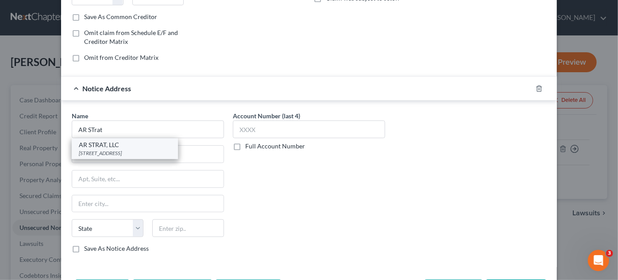
select select "45"
type input "77478"
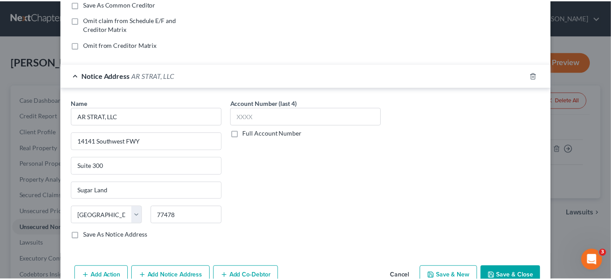
scroll to position [194, 0]
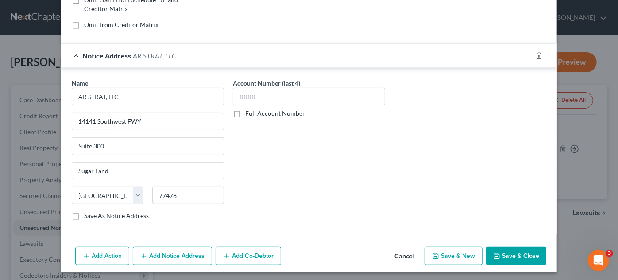
click at [519, 251] on button "Save & Close" at bounding box center [516, 255] width 60 height 19
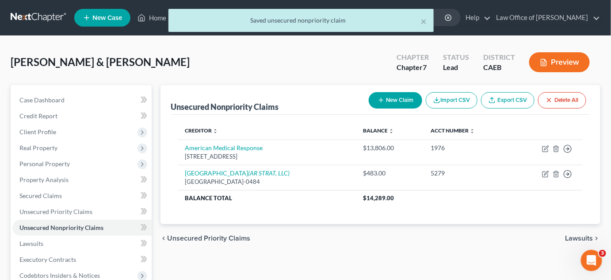
click at [592, 21] on div "× Saved unsecured nonpriority claim" at bounding box center [301, 22] width 611 height 27
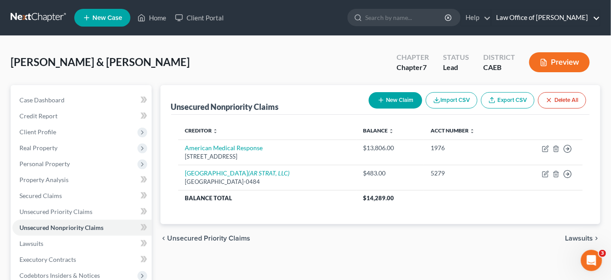
click at [593, 18] on link "Law Office of [PERSON_NAME]" at bounding box center [546, 18] width 108 height 16
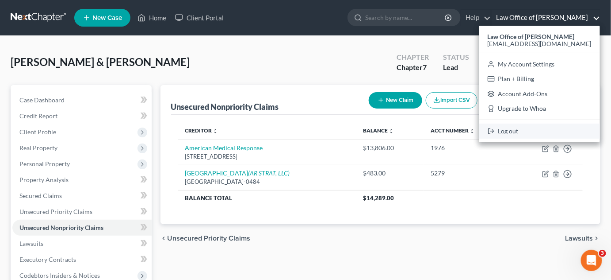
click at [540, 132] on link "Log out" at bounding box center [540, 130] width 121 height 15
